Goal: Task Accomplishment & Management: Use online tool/utility

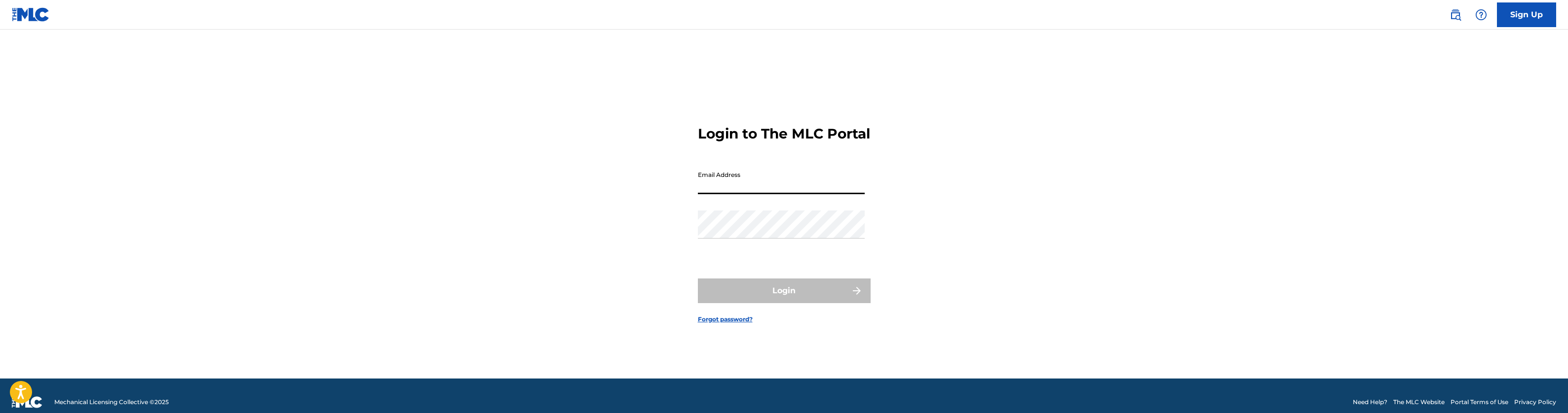
click at [718, 192] on input "Email Address" at bounding box center [782, 180] width 167 height 28
type input "[EMAIL_ADDRESS][DOMAIN_NAME]"
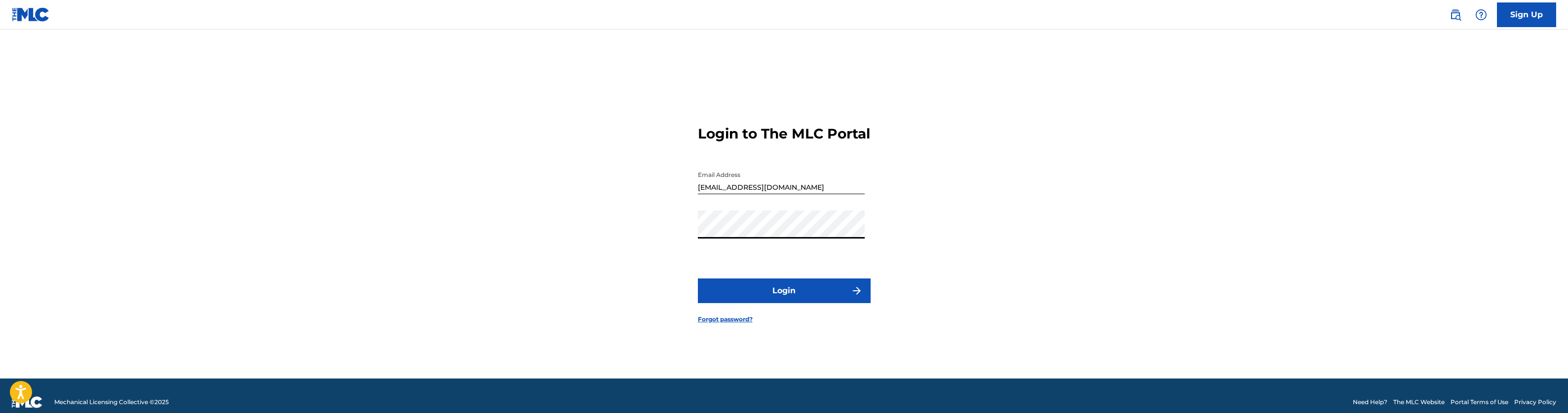
click at [763, 302] on button "Login" at bounding box center [785, 291] width 173 height 25
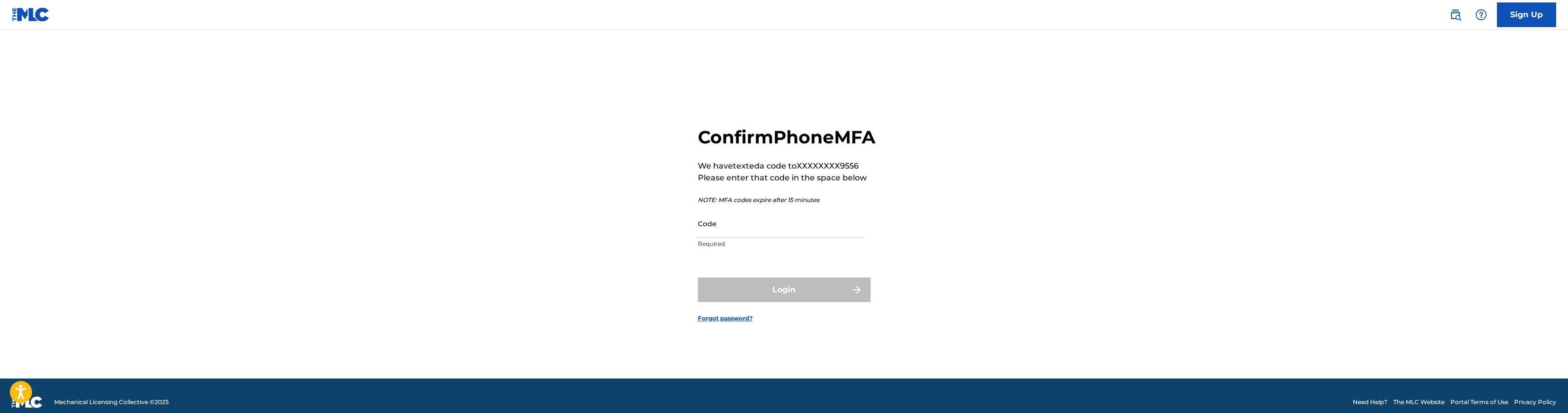
click at [738, 238] on input "Code" at bounding box center [782, 224] width 167 height 28
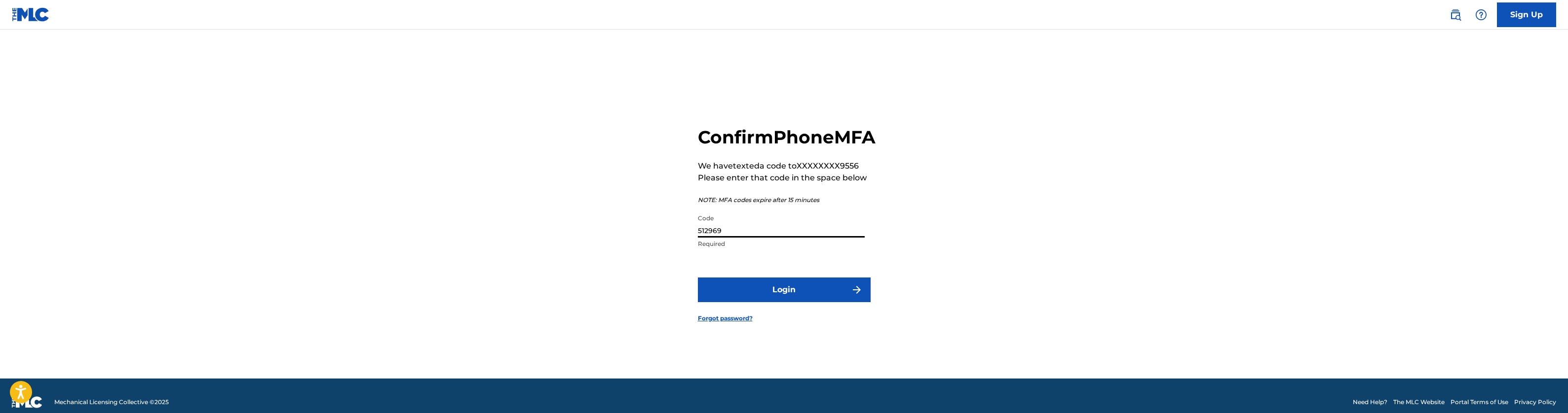
type input "512969"
click at [784, 301] on button "Login" at bounding box center [785, 290] width 173 height 25
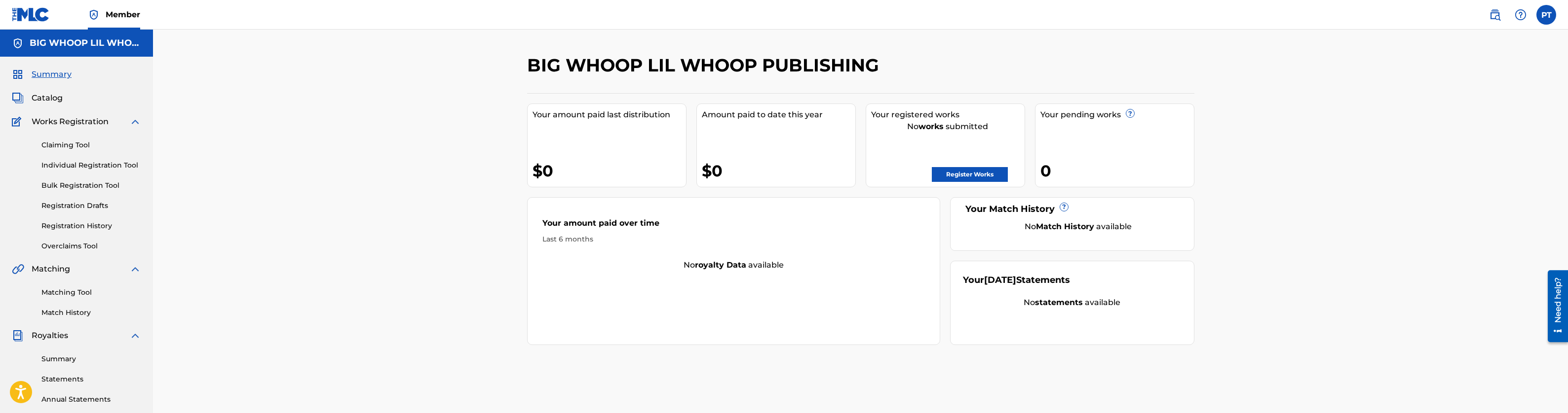
click at [48, 99] on span "Catalog" at bounding box center [47, 98] width 31 height 12
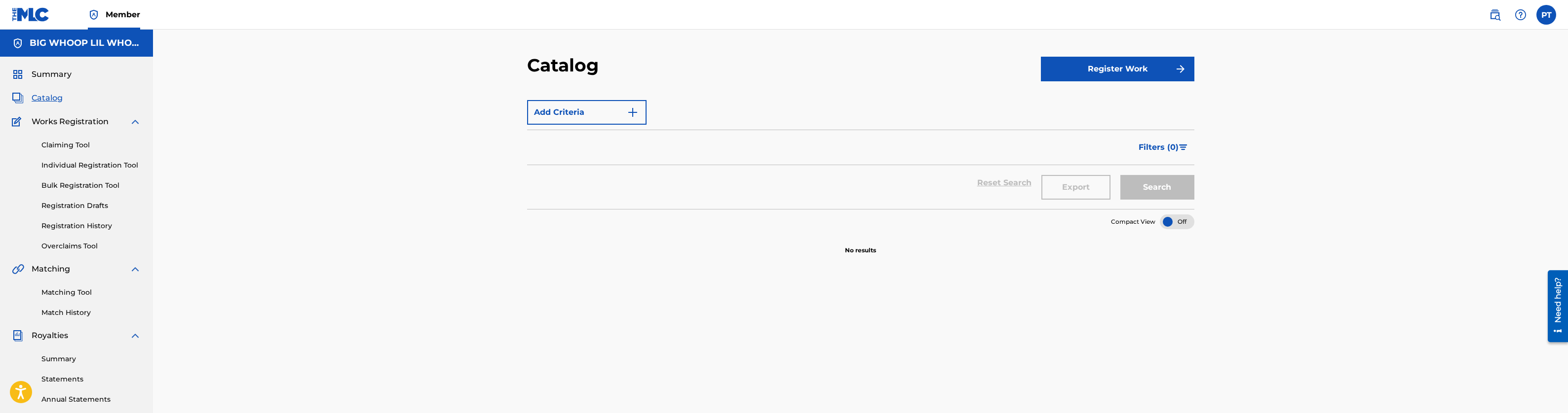
click at [72, 148] on link "Claiming Tool" at bounding box center [91, 145] width 100 height 10
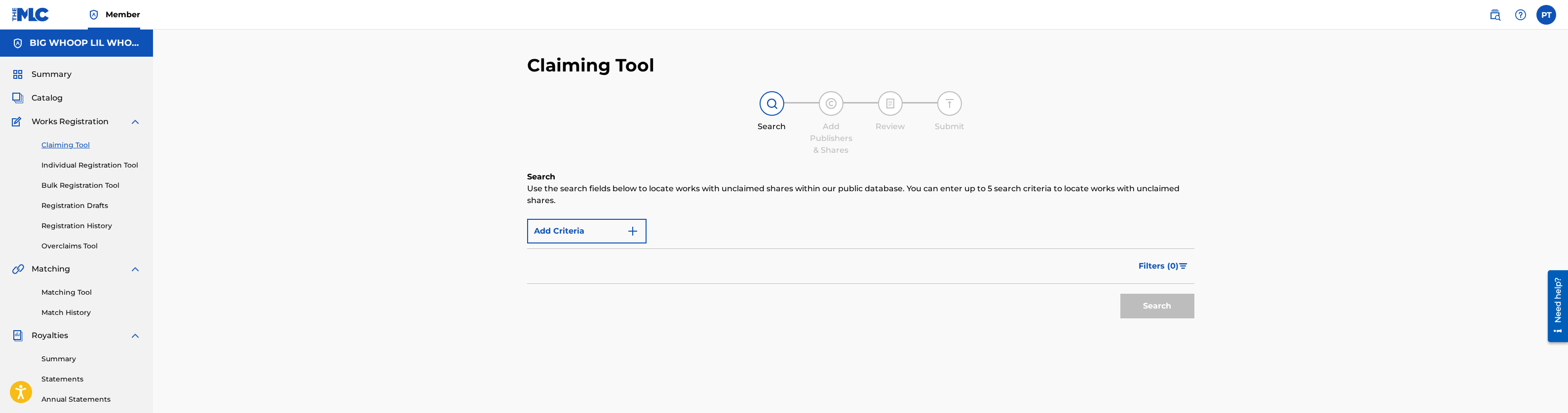
click at [632, 232] on img "Search Form" at bounding box center [632, 231] width 12 height 12
click at [550, 231] on button "Add Criteria" at bounding box center [587, 231] width 119 height 25
click at [626, 234] on div "Max Criteria Reached" at bounding box center [587, 231] width 119 height 25
click at [622, 261] on div "Filters ( 0 )" at bounding box center [861, 266] width 667 height 35
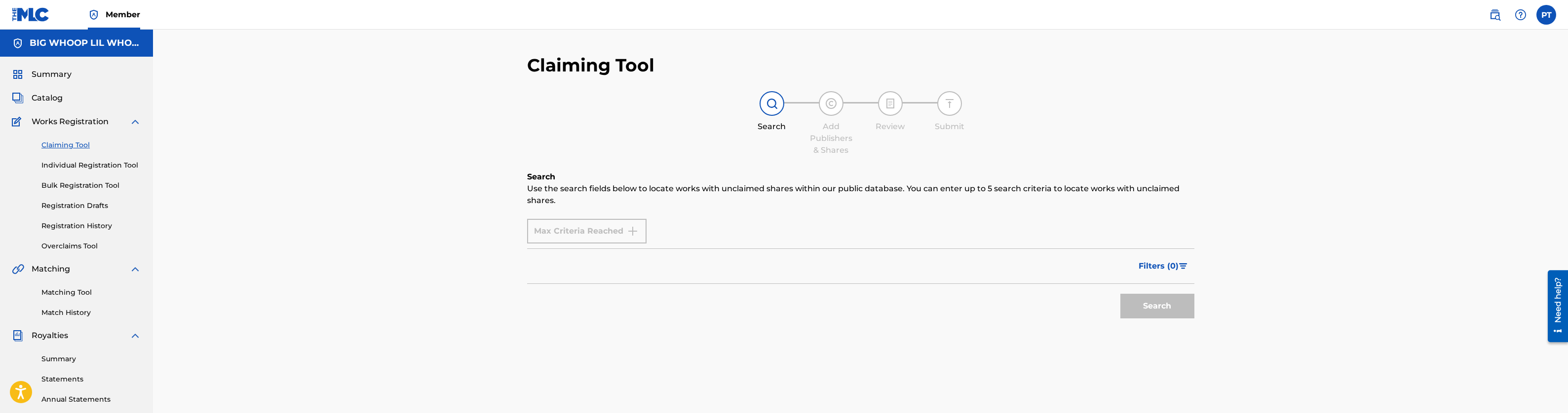
click at [603, 275] on div "Filters ( 0 )" at bounding box center [861, 266] width 667 height 35
drag, startPoint x: 587, startPoint y: 223, endPoint x: 595, endPoint y: 224, distance: 8.1
click at [587, 223] on div "Max Criteria Reached" at bounding box center [587, 231] width 119 height 25
click at [575, 193] on p "Use the search fields below to locate works with unclaimed shares within our pu…" at bounding box center [861, 195] width 667 height 24
click at [69, 44] on h5 "BIG WHOOP LIL WHOOP PUBLISHING" at bounding box center [85, 43] width 111 height 12
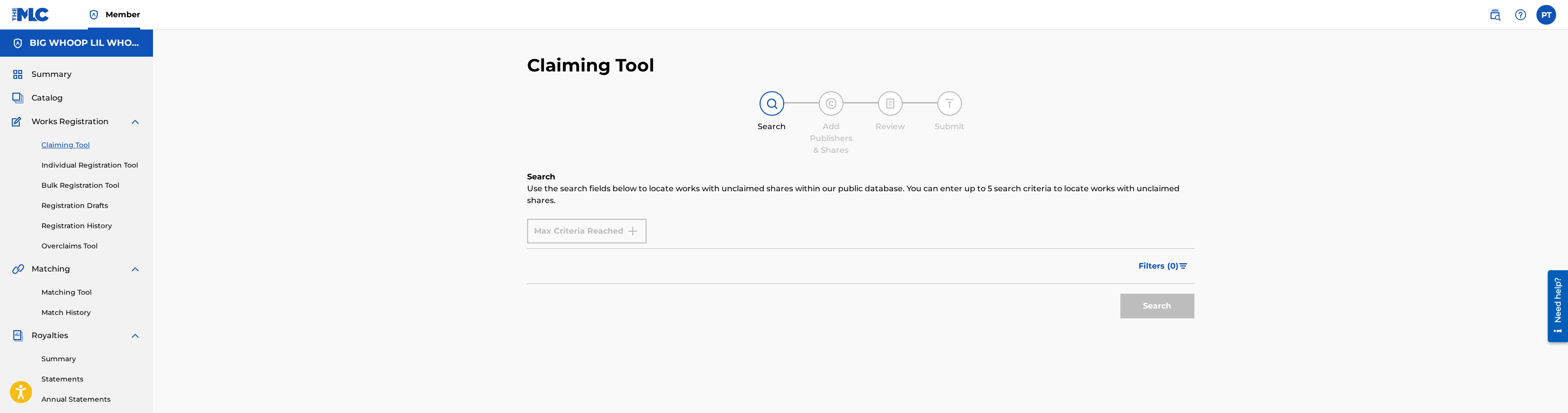
click at [17, 44] on img at bounding box center [17, 43] width 12 height 12
click at [1544, 19] on label at bounding box center [1546, 15] width 19 height 19
click at [1546, 15] on input "PT [PERSON_NAME] [EMAIL_ADDRESS][DOMAIN_NAME] Profile Log out" at bounding box center [1546, 15] width 0 height 0
